Goal: Information Seeking & Learning: Learn about a topic

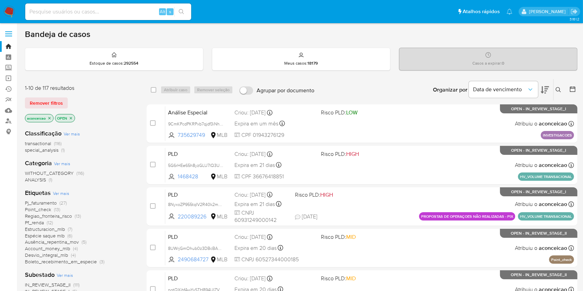
click at [556, 89] on icon at bounding box center [557, 89] width 5 height 5
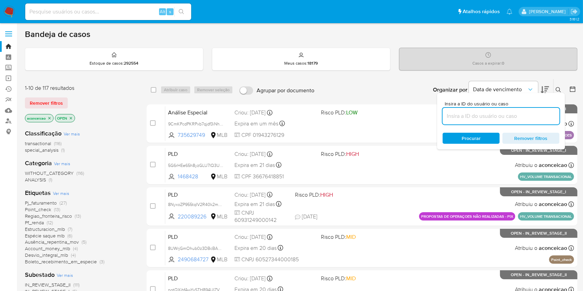
click at [503, 114] on input at bounding box center [500, 116] width 117 height 9
type input "LFSEAejiudPOiDtSPdwChrBq"
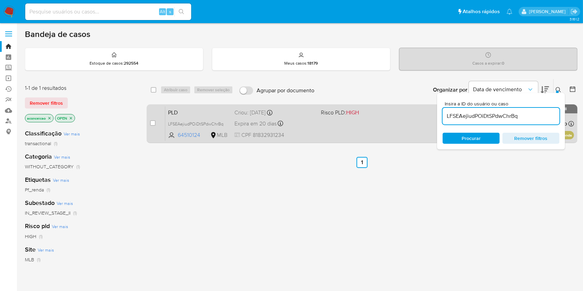
click at [380, 139] on div "PLD LFSEAejiudPOiDtSPdwChrBq 64510124 MLB Risco PLD: HIGH Criou: [DATE] Criou: …" at bounding box center [369, 123] width 408 height 35
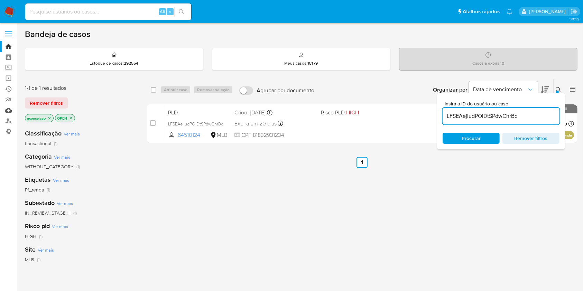
click at [11, 112] on link "Mulan" at bounding box center [41, 110] width 82 height 11
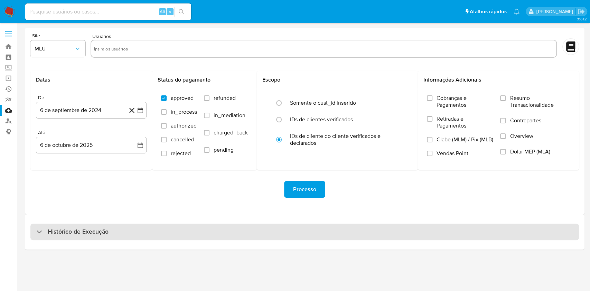
click at [230, 232] on div "Histórico de Execução" at bounding box center [304, 232] width 548 height 17
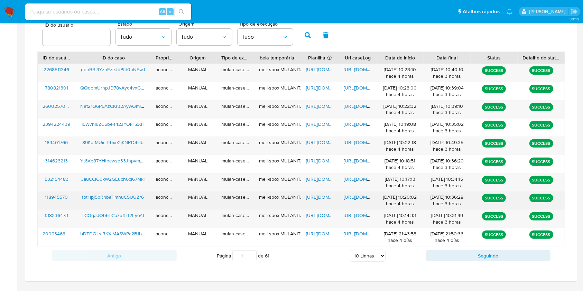
scroll to position [249, 0]
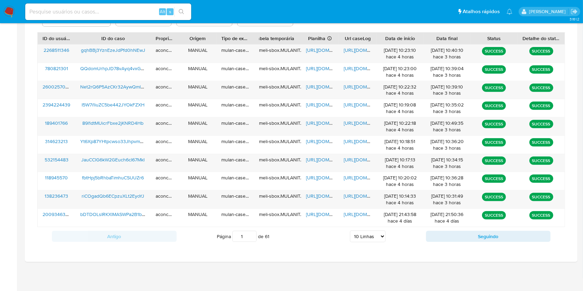
click at [382, 238] on select "5 Linhas 10 Linhas 20 Linhas 25 Linhas 50 Linhas 100 Linhas" at bounding box center [368, 236] width 36 height 12
select select "25"
click at [350, 230] on select "5 Linhas 10 Linhas 20 Linhas 25 Linhas 50 Linhas 100 Linhas" at bounding box center [368, 236] width 36 height 12
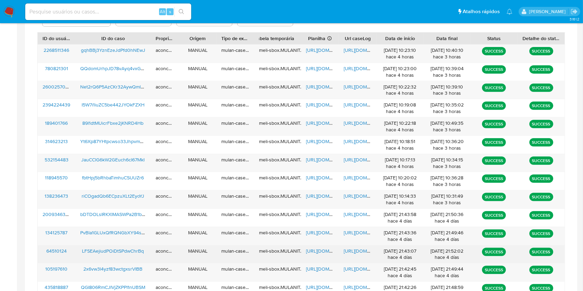
click at [316, 251] on span "https://docs.google.com/spreadsheets/d/1PJ3U3xCGd5qgSBHAJ9gfzs2b9vmtuEE9Ow0ZJSP…" at bounding box center [330, 250] width 48 height 7
click at [360, 251] on span "https://docs.google.com/document/d/1ys_AFSHsMcfMlS6Vfv1cdw4Beu29OY5bJZgPoY8seK4…" at bounding box center [367, 250] width 48 height 7
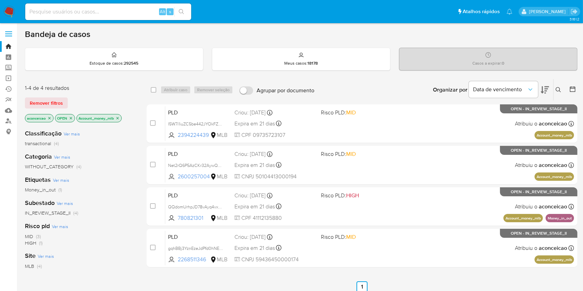
click at [556, 87] on icon at bounding box center [558, 90] width 6 height 6
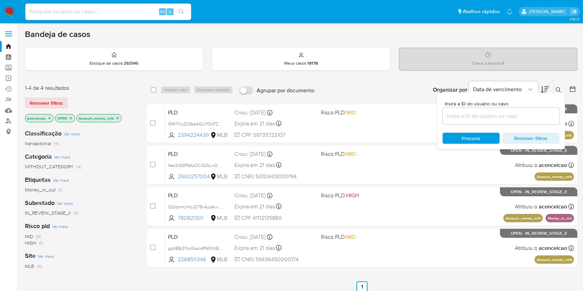
click at [120, 118] on icon "close-filter" at bounding box center [117, 118] width 4 height 4
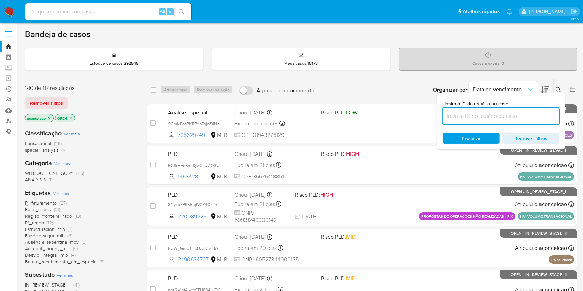
click at [529, 115] on input at bounding box center [500, 116] width 117 height 9
paste input "LFSEAejiudPOiDtSPdwChrBq"
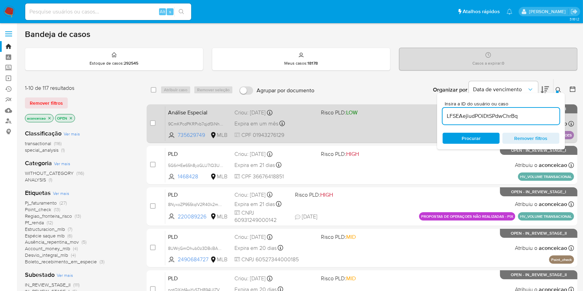
type input "LFSEAejiudPOiDtSPdwChrBq"
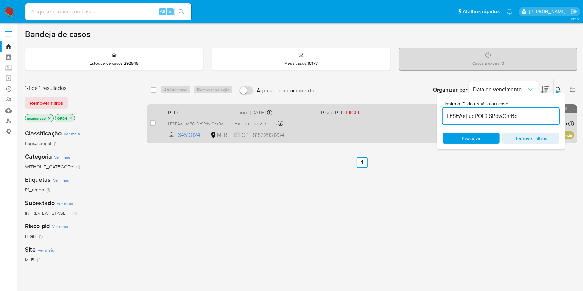
click at [355, 126] on div "PLD LFSEAejiudPOiDtSPdwChrBq 64510124 MLB Risco PLD: HIGH Criou: [DATE] Criou: …" at bounding box center [369, 123] width 408 height 35
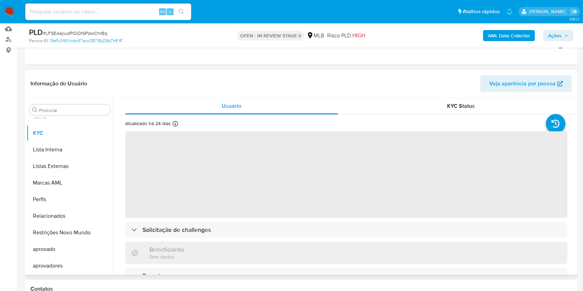
scroll to position [92, 0]
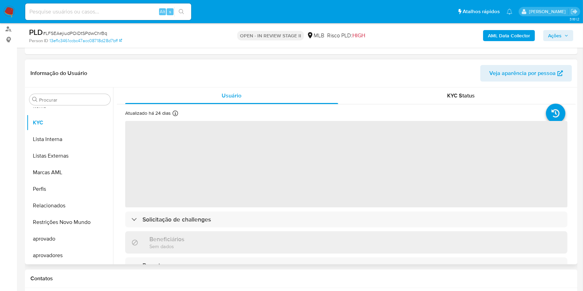
select select "10"
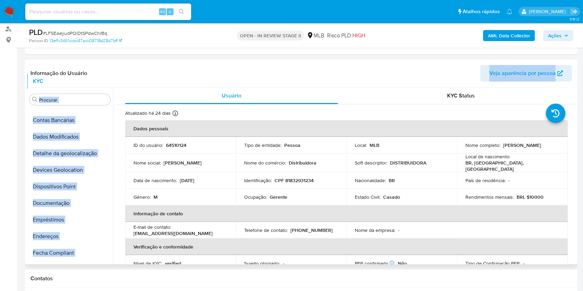
scroll to position [0, 0]
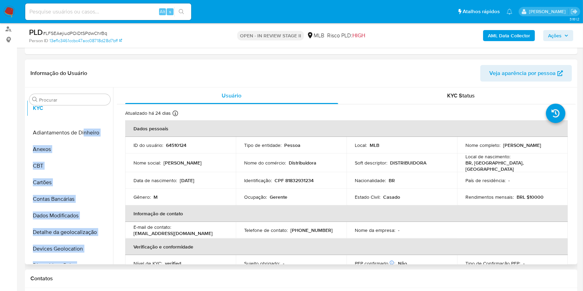
drag, startPoint x: 104, startPoint y: 123, endPoint x: 85, endPoint y: 108, distance: 23.6
click at [85, 108] on ul "Adiantamentos de Dinheiro Anexos CBT Cartões Contas Bancárias Dados Modificados…" at bounding box center [70, 186] width 86 height 156
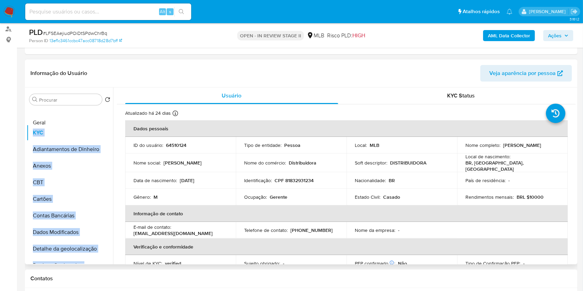
click at [98, 123] on ul "KYC Adiantamentos de Dinheiro Anexos CBT Cartões Contas Bancárias Dados Modific…" at bounding box center [70, 186] width 86 height 156
click at [80, 122] on button "Geral" at bounding box center [67, 116] width 81 height 17
